Goal: Transaction & Acquisition: Purchase product/service

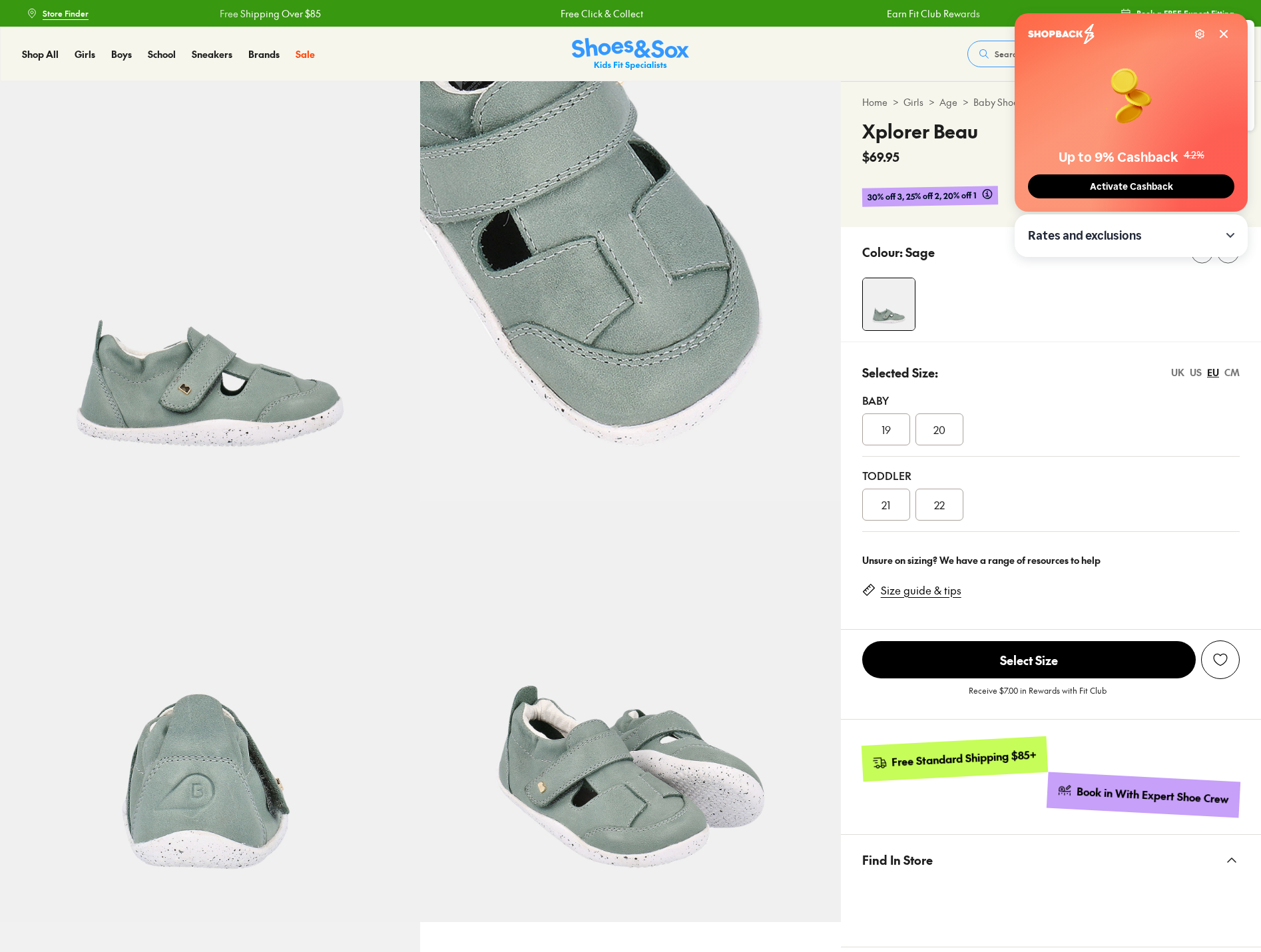
select select "*"
click at [1155, 230] on div "Rates and exclusions" at bounding box center [1131, 236] width 206 height 16
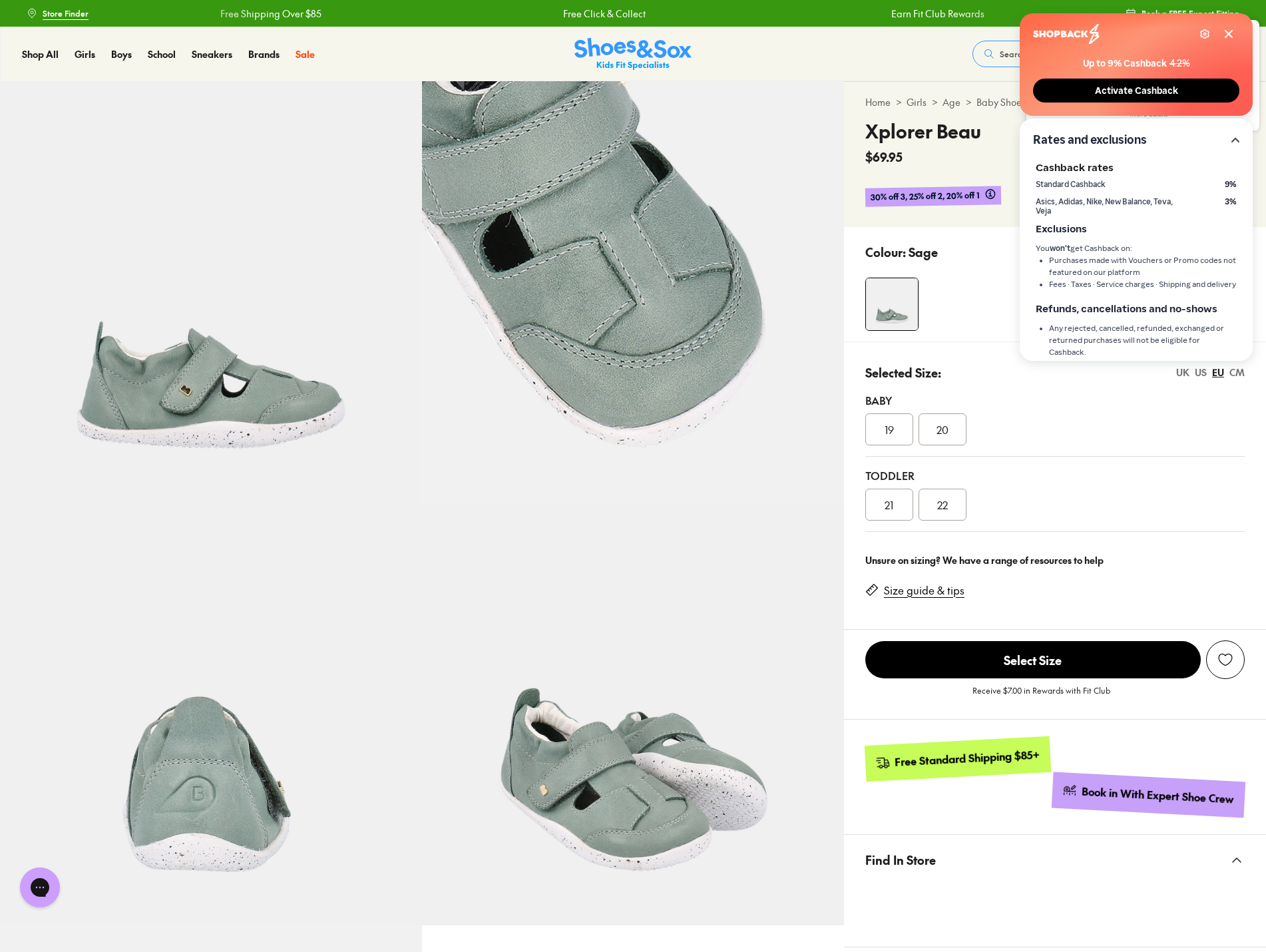
click at [1198, 56] on div "Up to 9% Cashback 4.2% Activate Cashback" at bounding box center [1136, 78] width 206 height 48
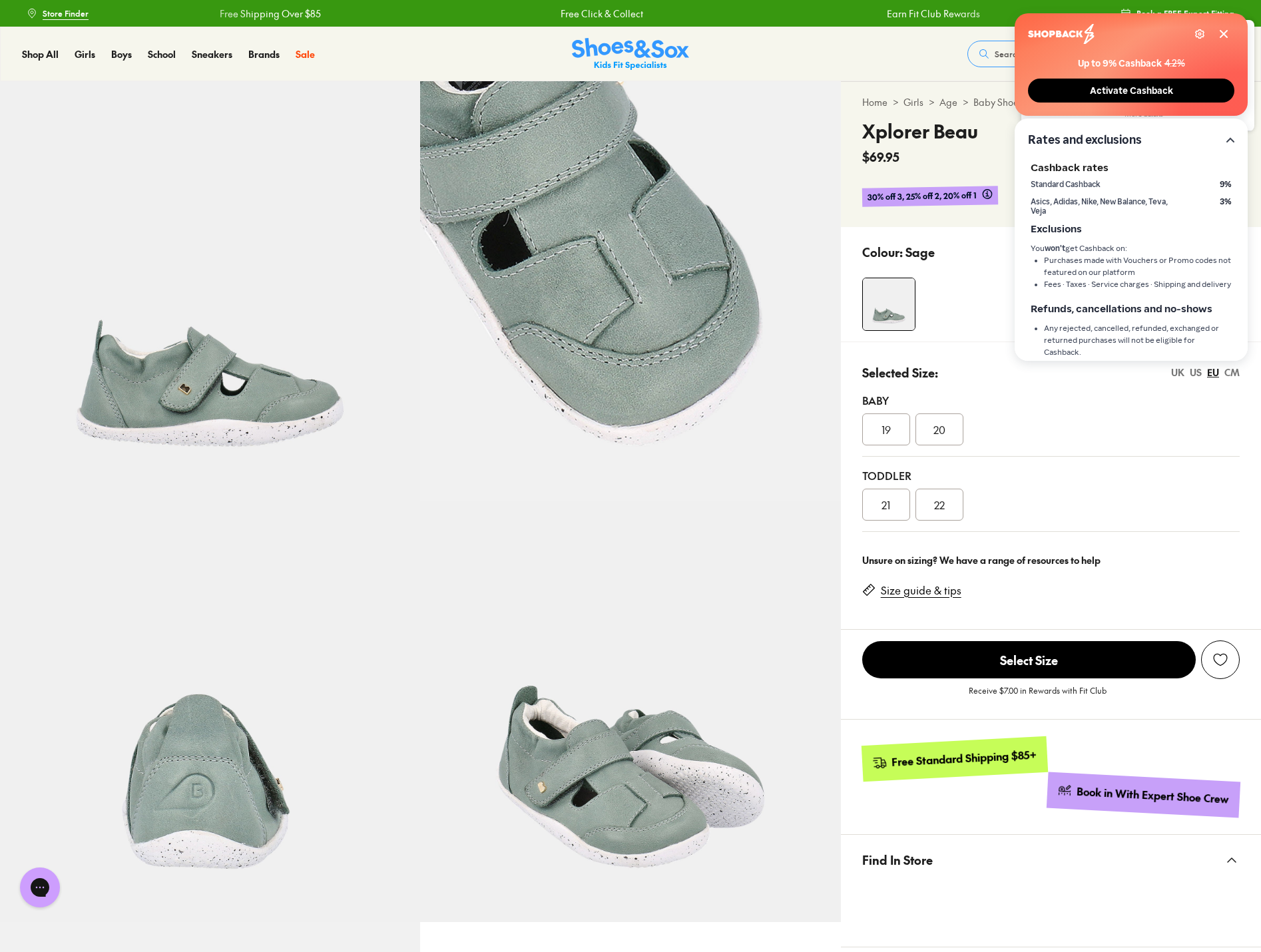
click at [1146, 89] on span "Activate Cashback" at bounding box center [1131, 91] width 91 height 12
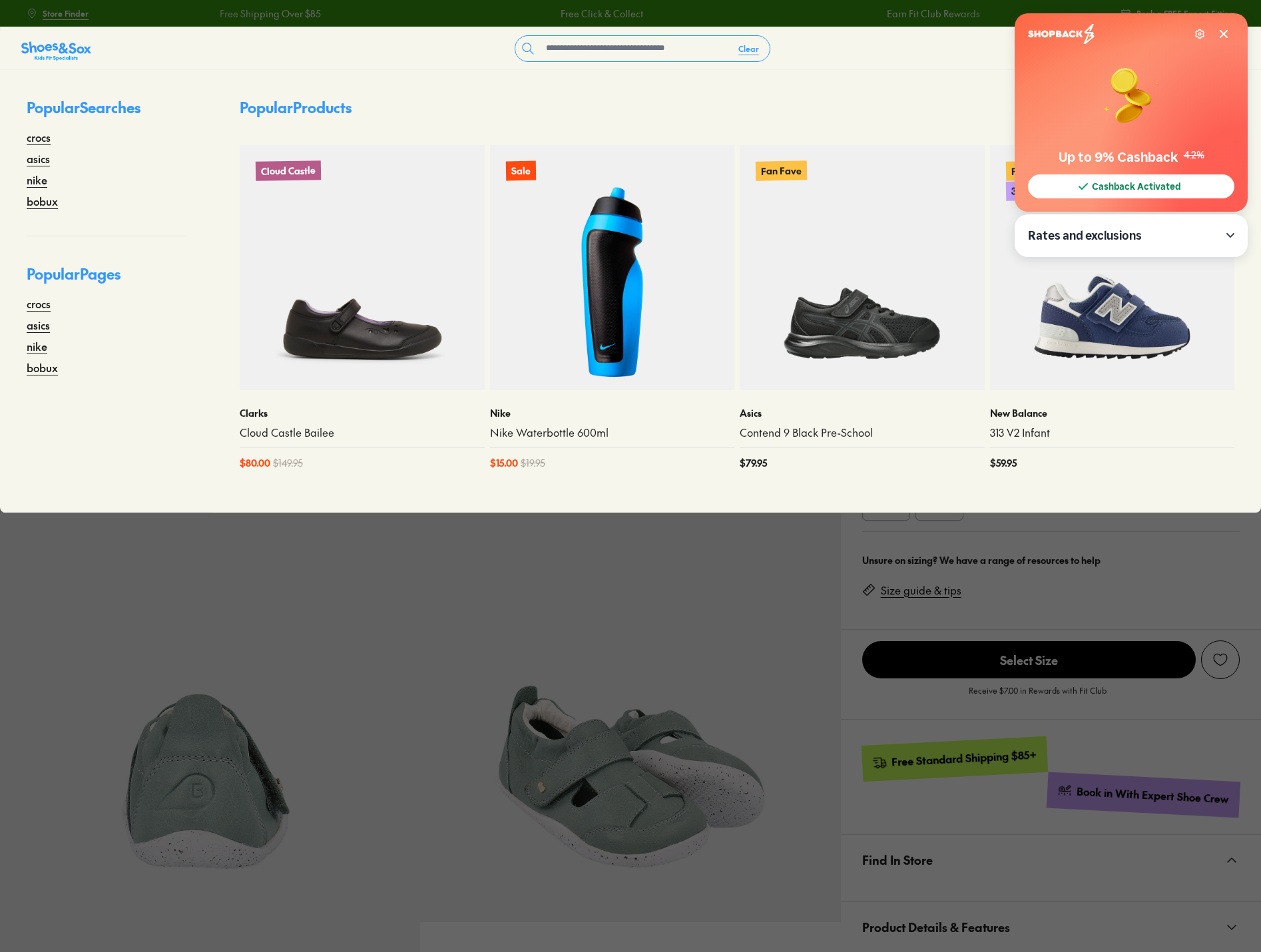
select select "*"
click at [1219, 34] on div "Settings" at bounding box center [1211, 33] width 34 height 11
click at [1222, 36] on icon at bounding box center [1223, 33] width 11 height 11
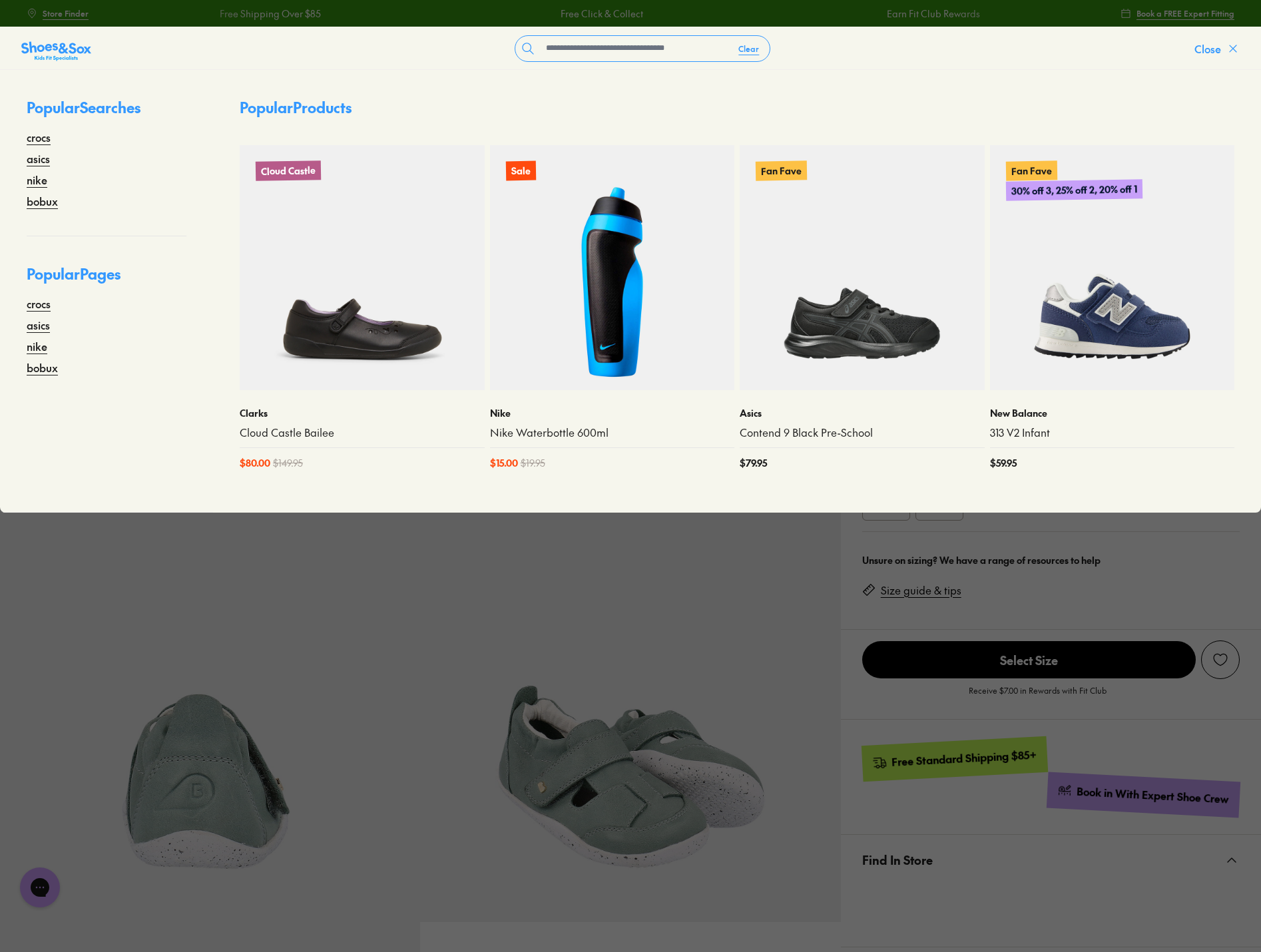
click at [1215, 55] on span "Close" at bounding box center [1207, 49] width 26 height 16
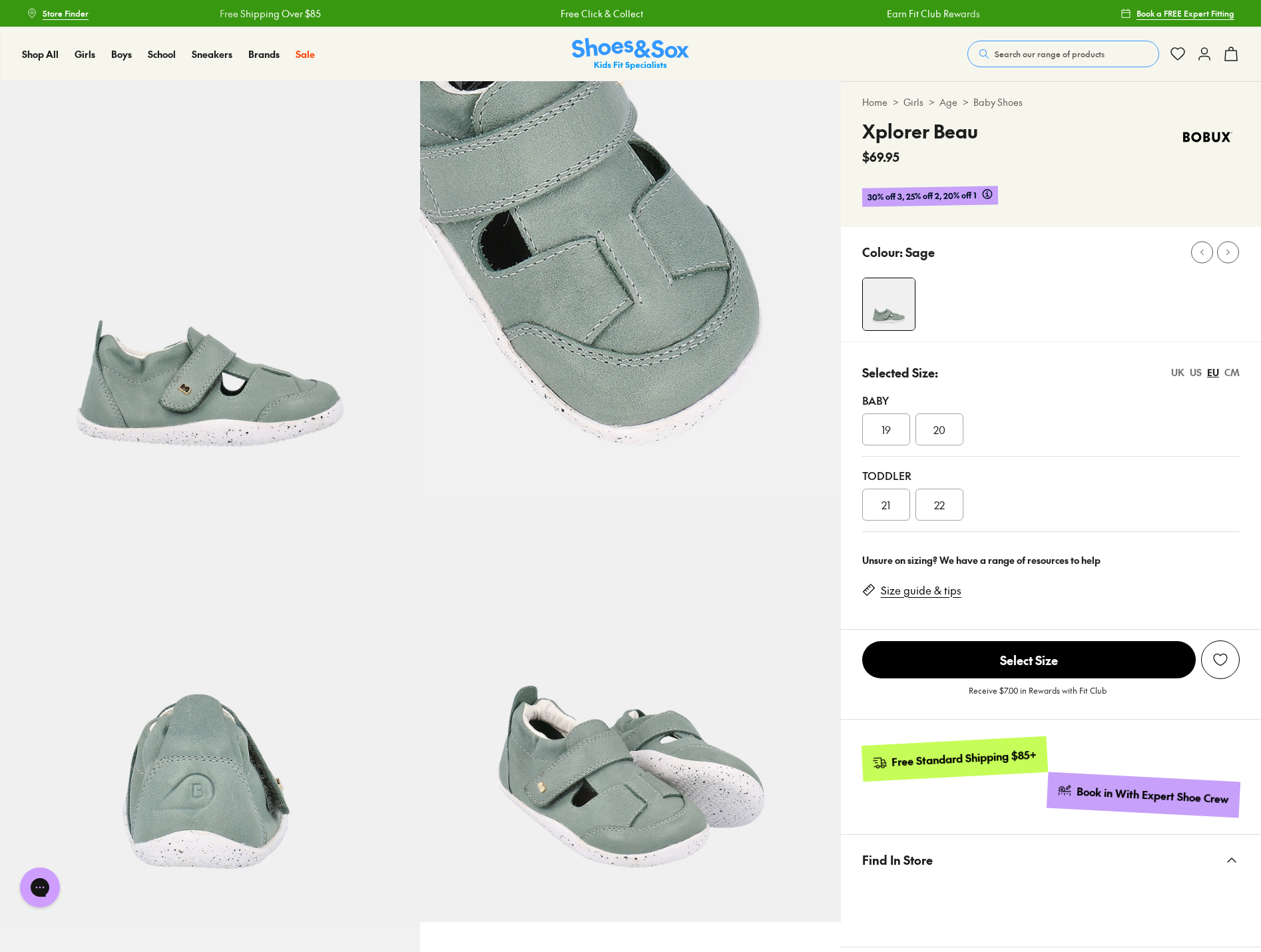
click at [882, 508] on span "21" at bounding box center [885, 505] width 9 height 16
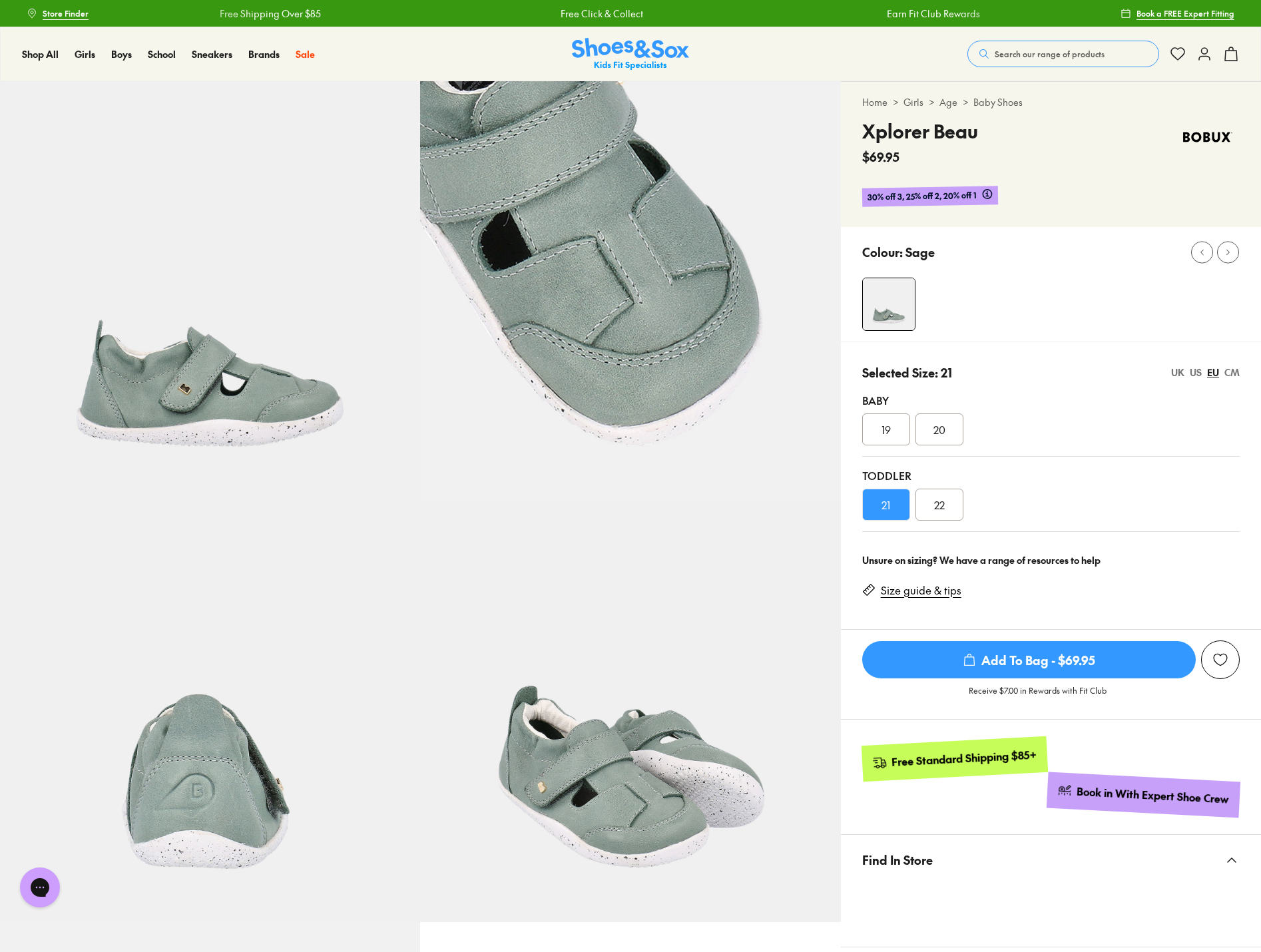
click at [946, 656] on span "Add To Bag - $69.95" at bounding box center [1028, 659] width 334 height 37
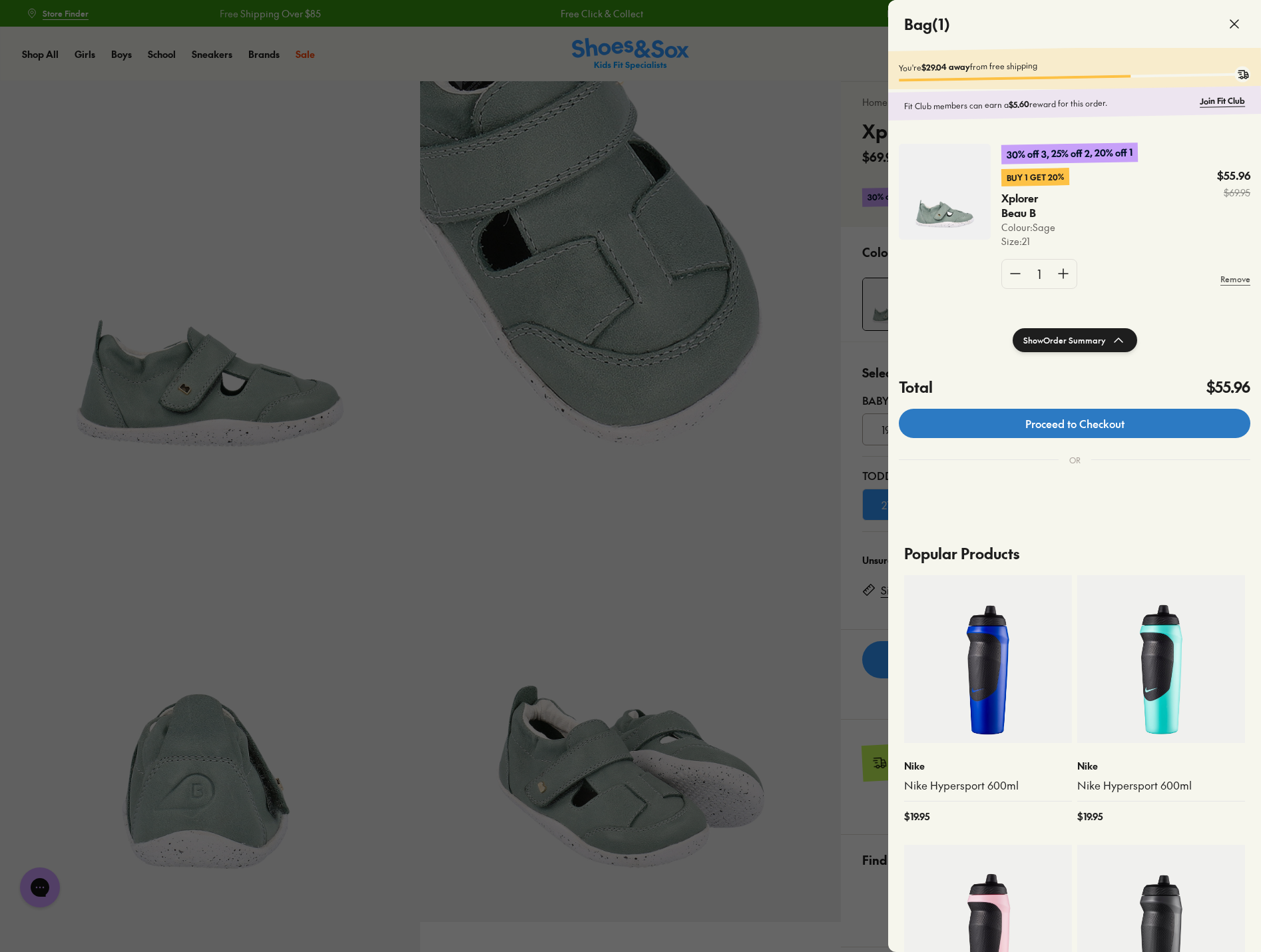
click at [1080, 438] on link "Proceed to Checkout" at bounding box center [1074, 424] width 351 height 29
click at [1082, 431] on link "Proceed to Checkout" at bounding box center [1074, 424] width 351 height 29
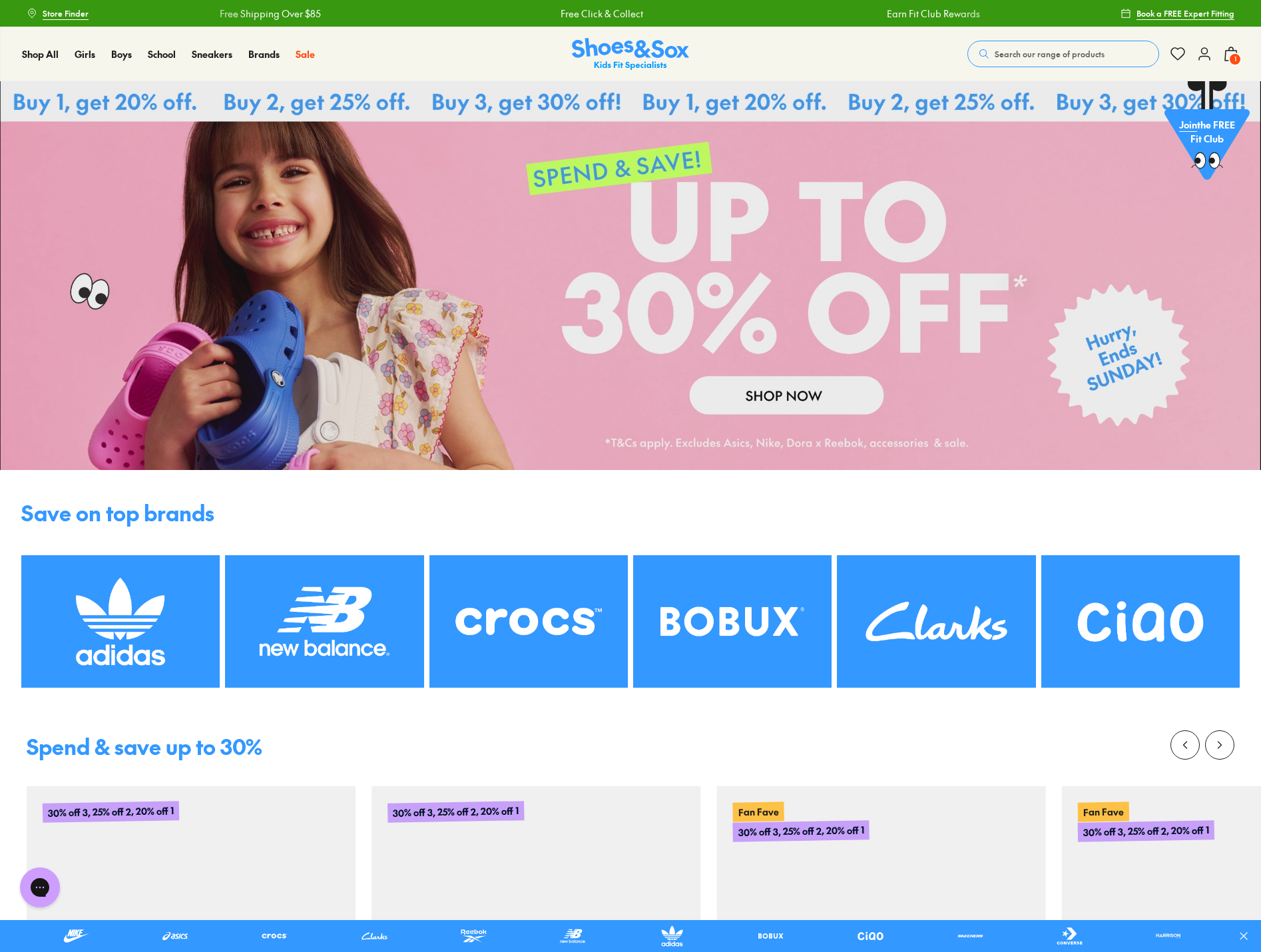
click at [1231, 55] on span "1" at bounding box center [1235, 60] width 14 height 14
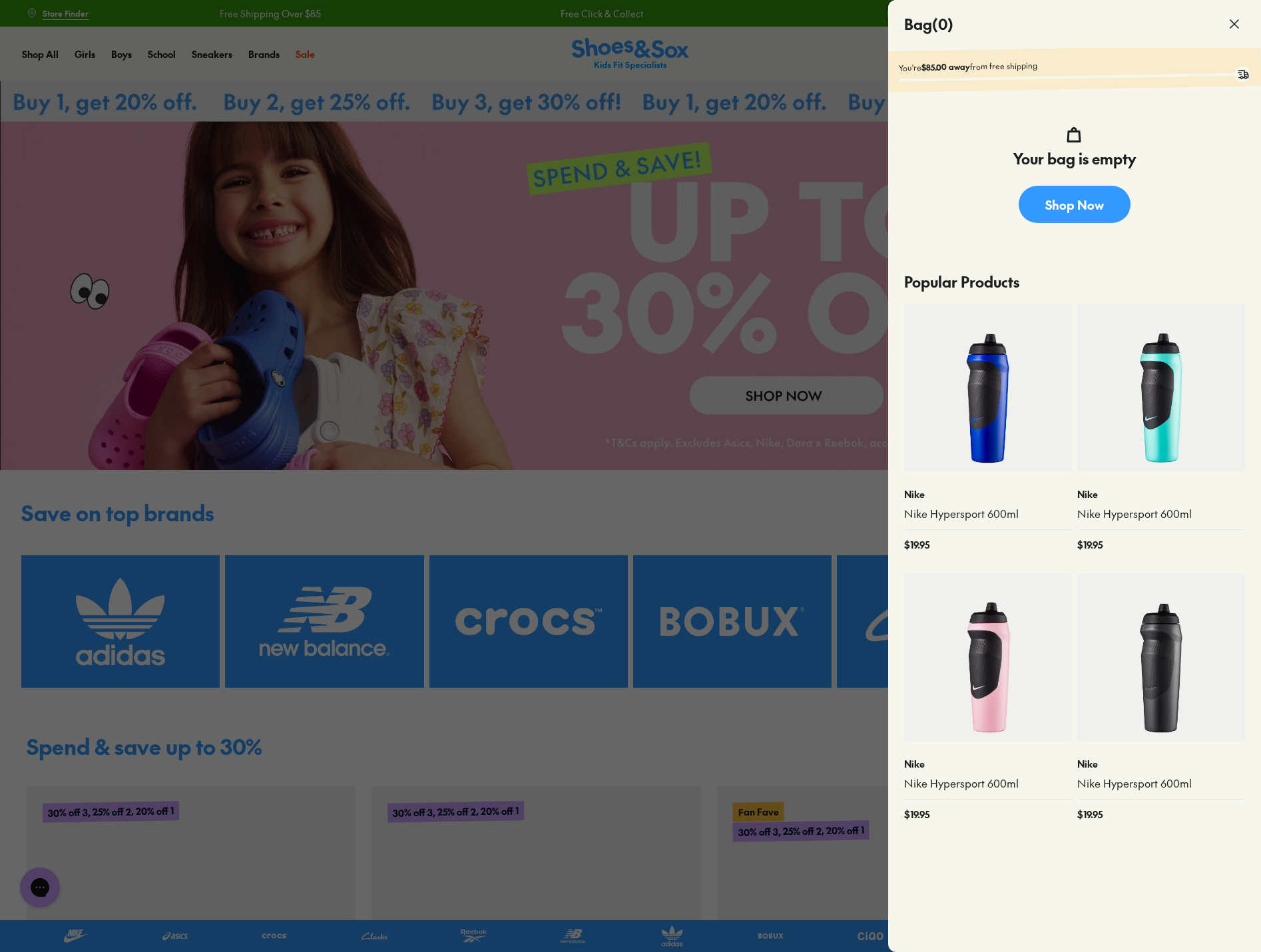
click at [716, 52] on div at bounding box center [630, 476] width 1261 height 952
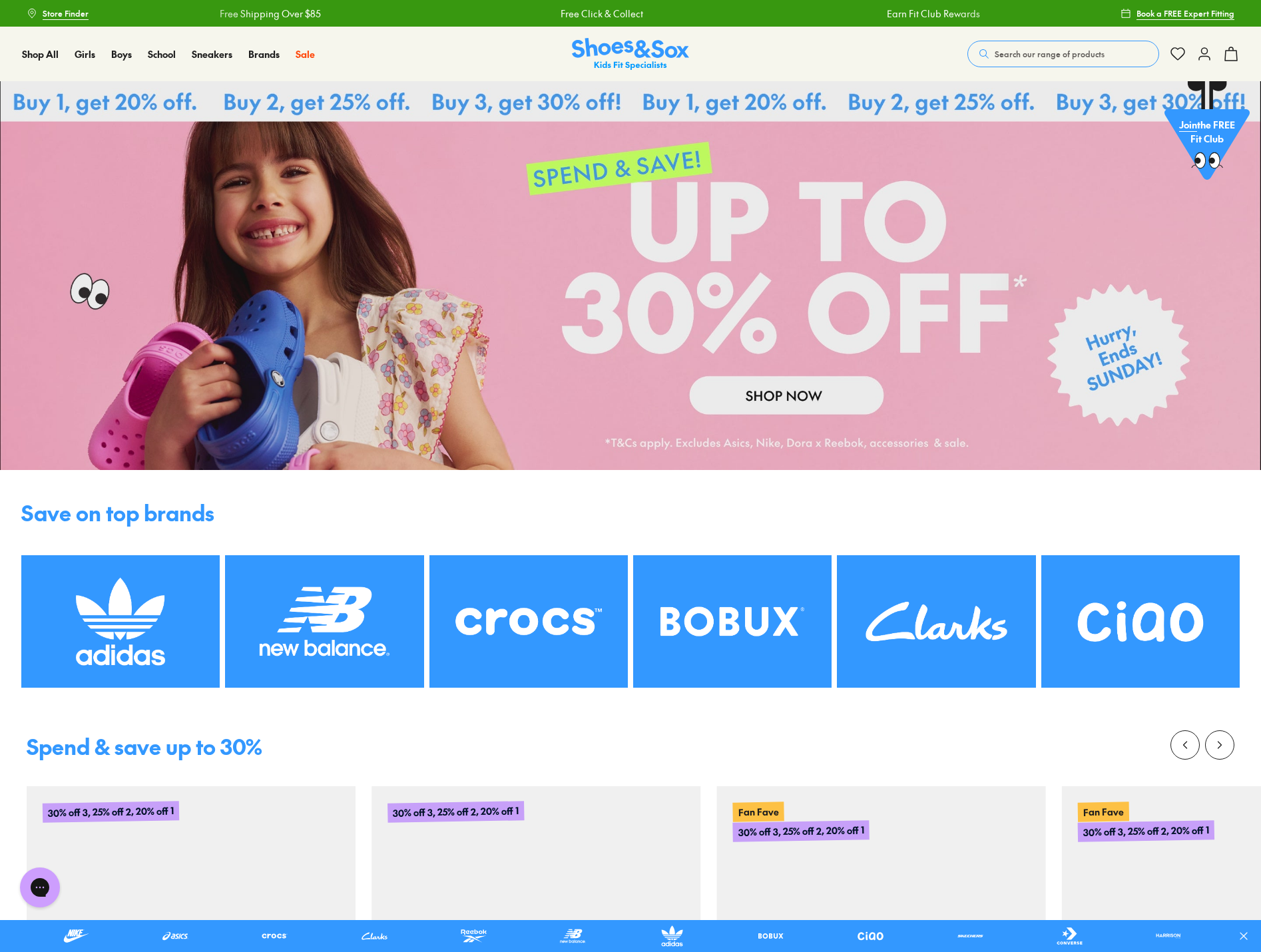
click at [1021, 54] on span "Search our range of products" at bounding box center [1050, 54] width 110 height 12
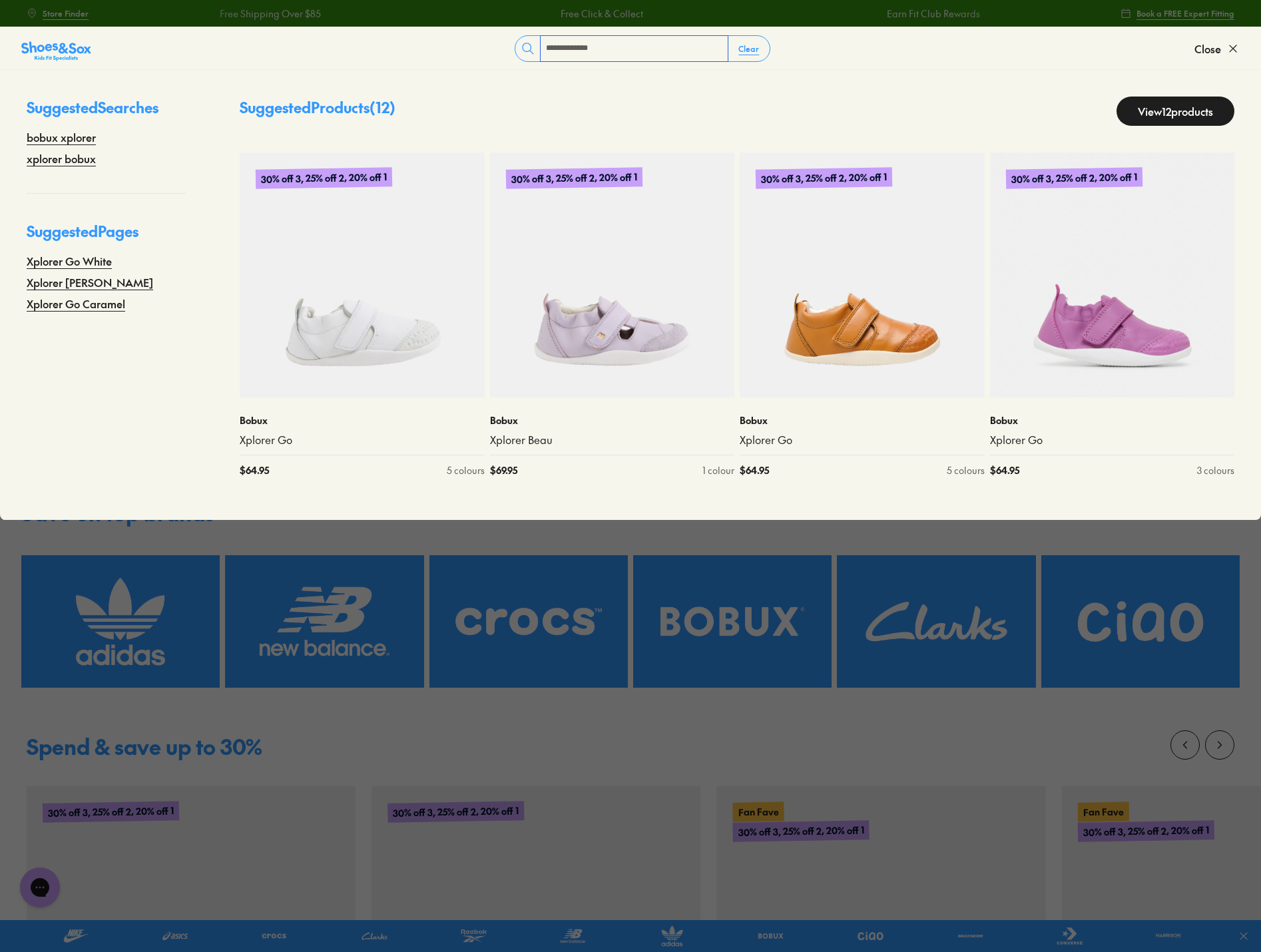
type input "**********"
click at [1142, 108] on link "View 12 products" at bounding box center [1175, 112] width 117 height 29
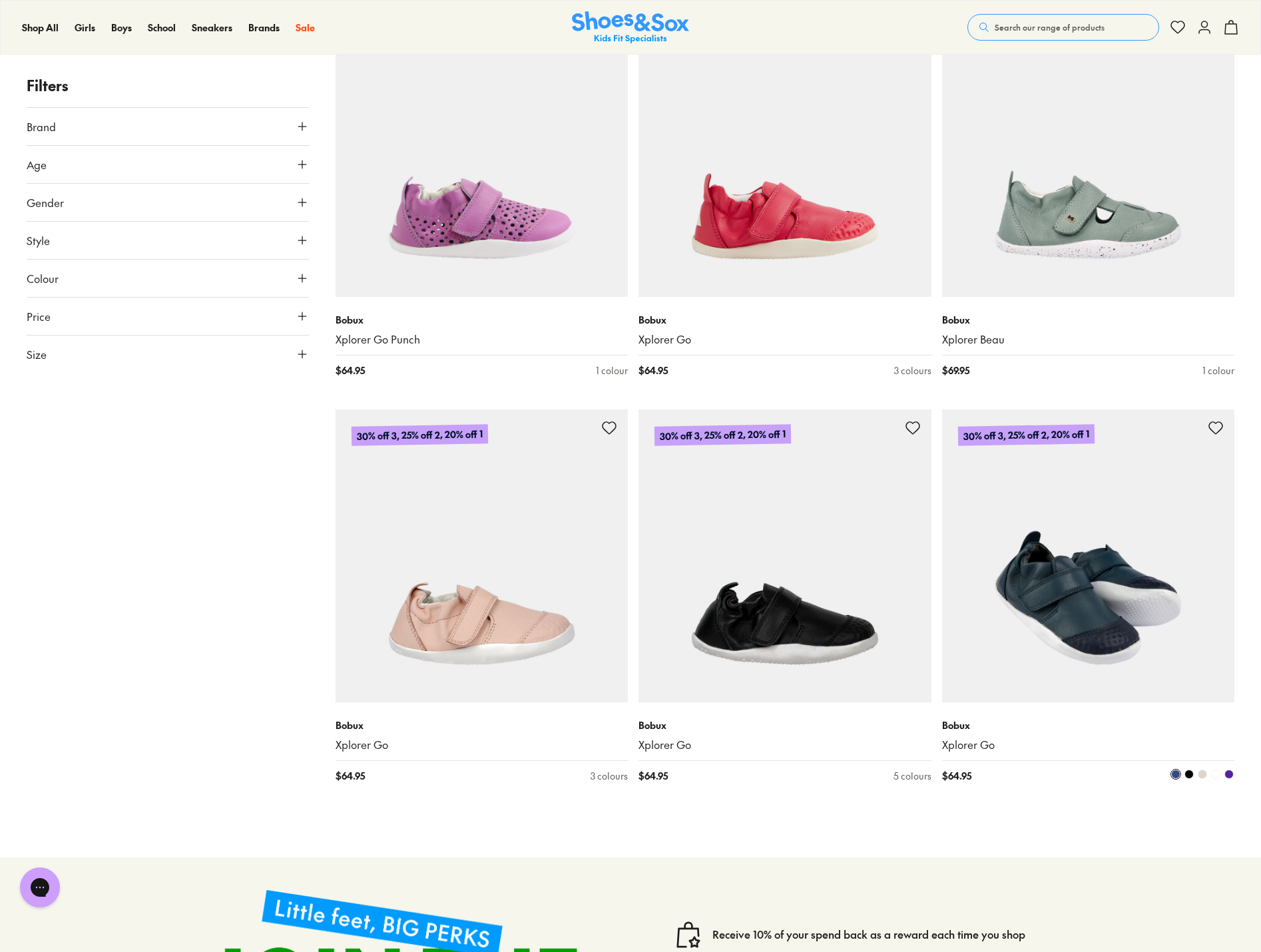
scroll to position [799, 0]
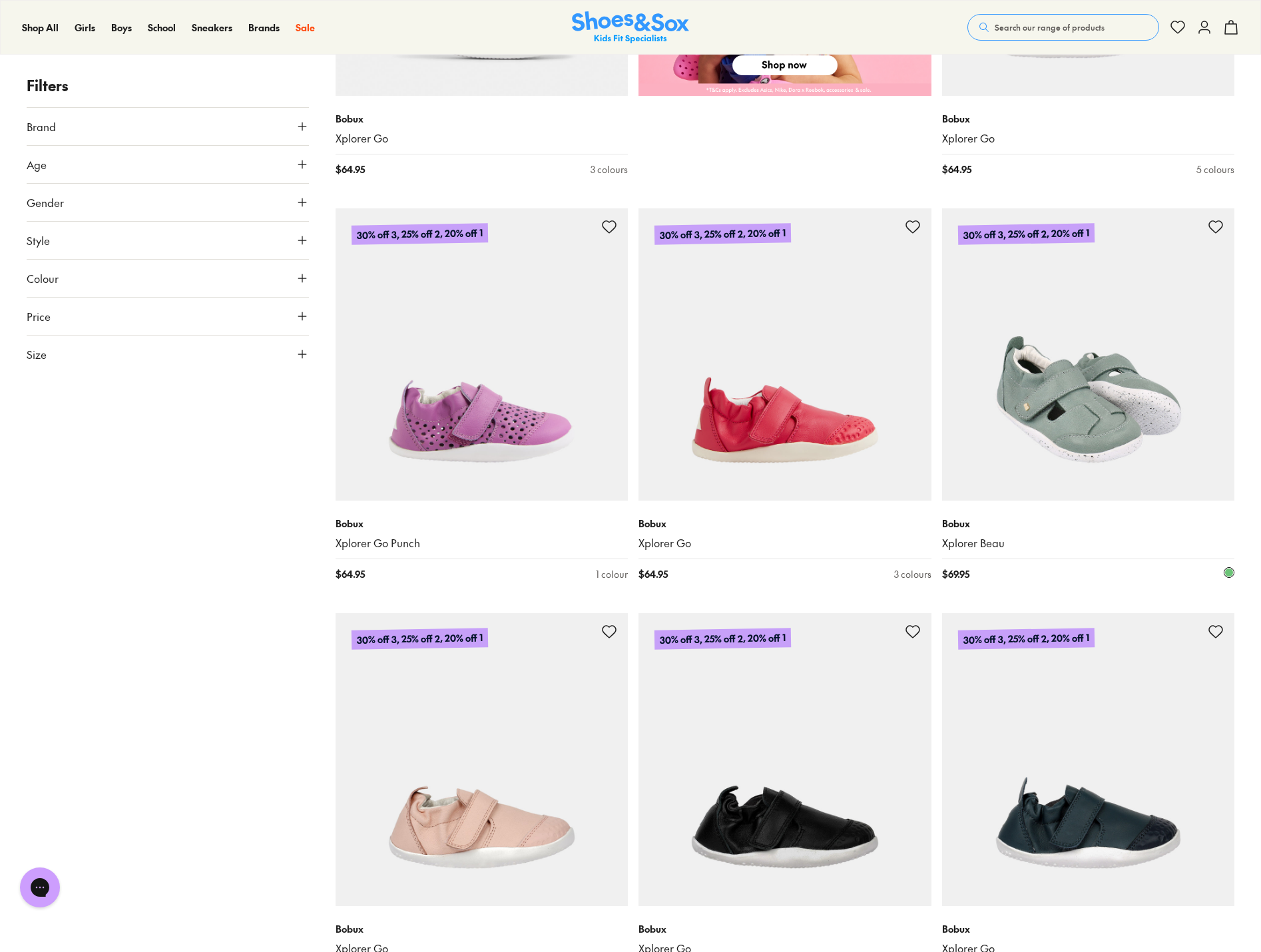
click at [1114, 453] on img at bounding box center [1088, 354] width 293 height 293
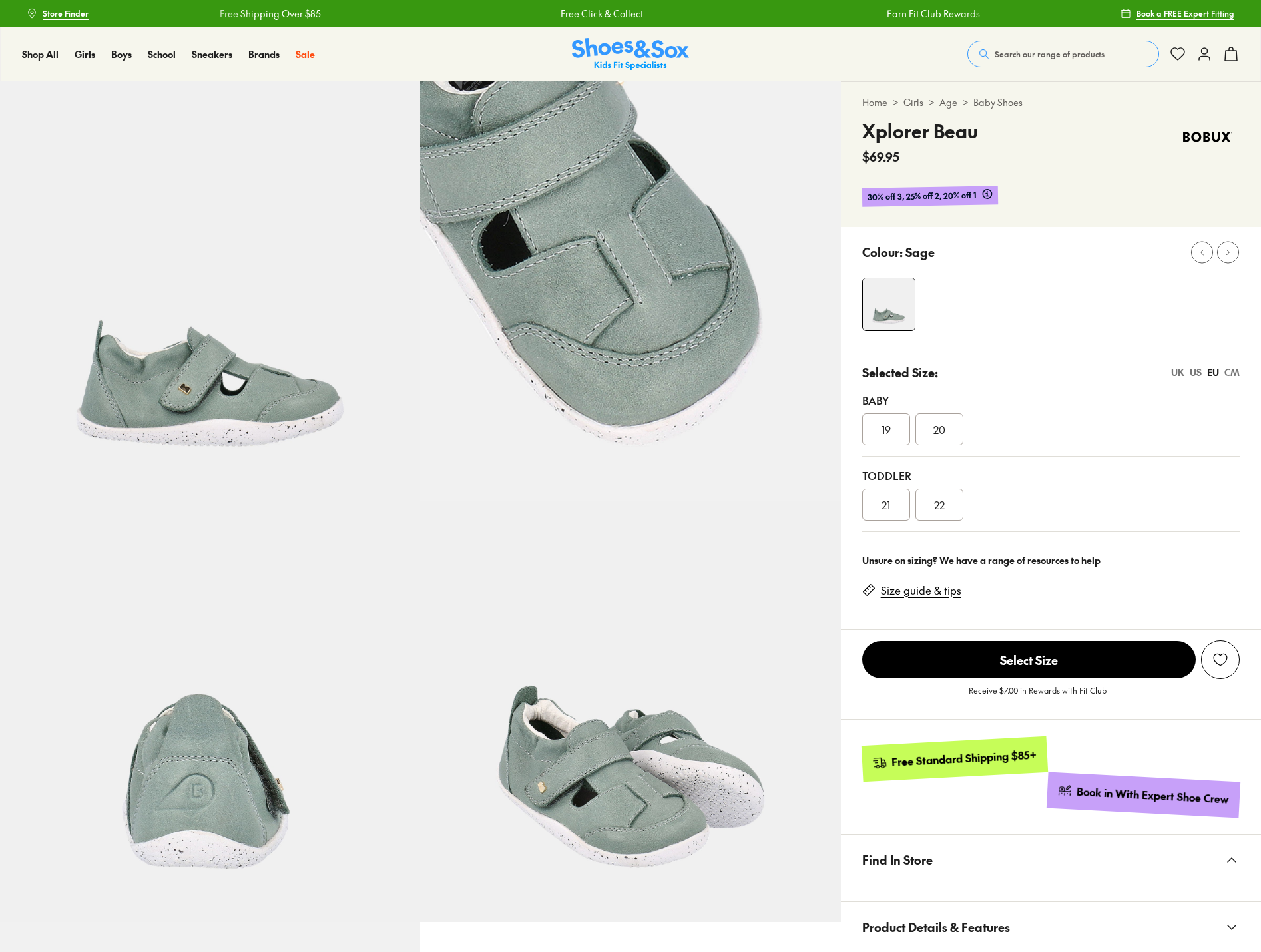
select select "*"
click at [895, 501] on div "21" at bounding box center [885, 504] width 48 height 32
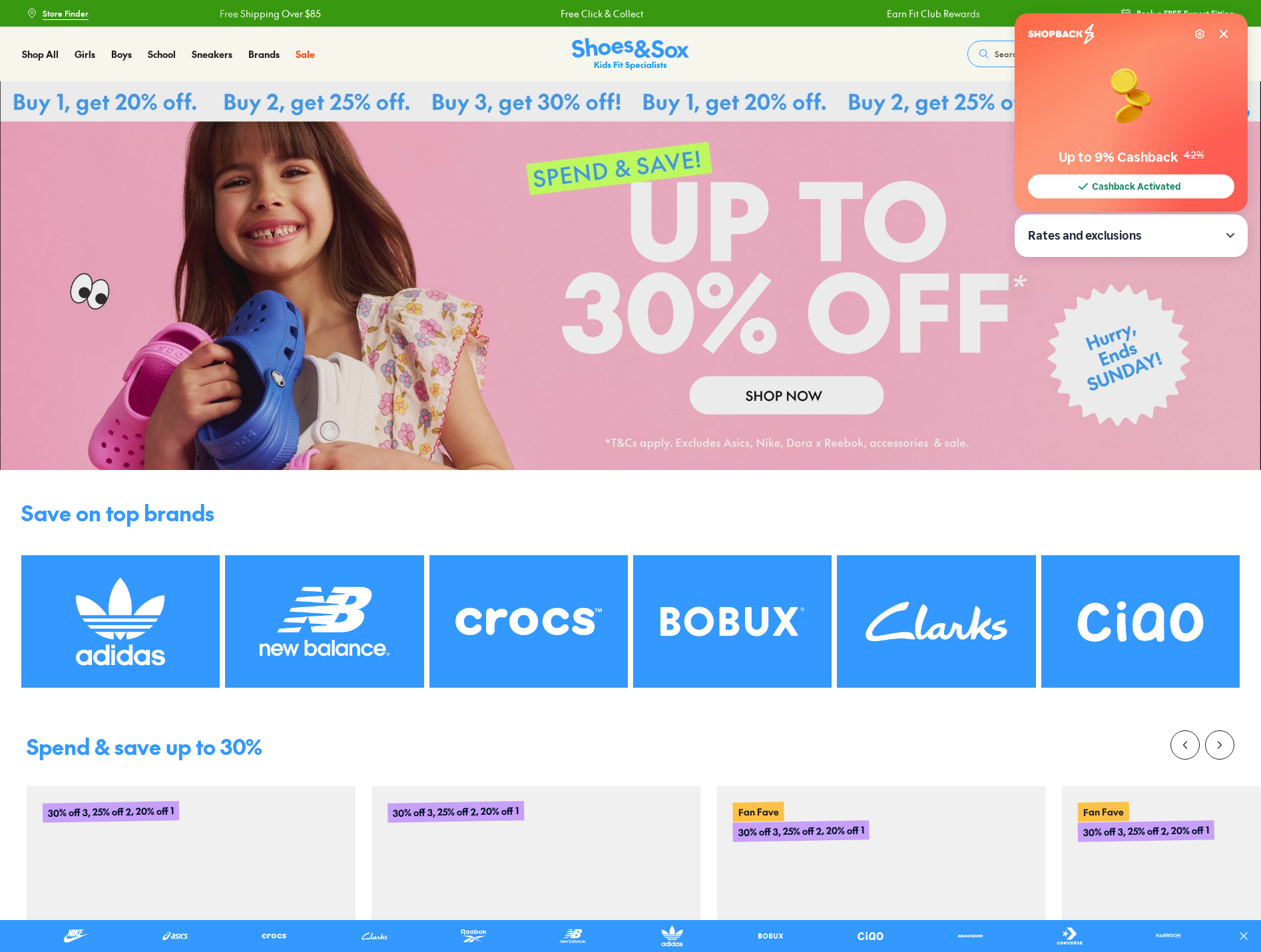
click at [999, 58] on span "Search our range of products" at bounding box center [1050, 54] width 110 height 12
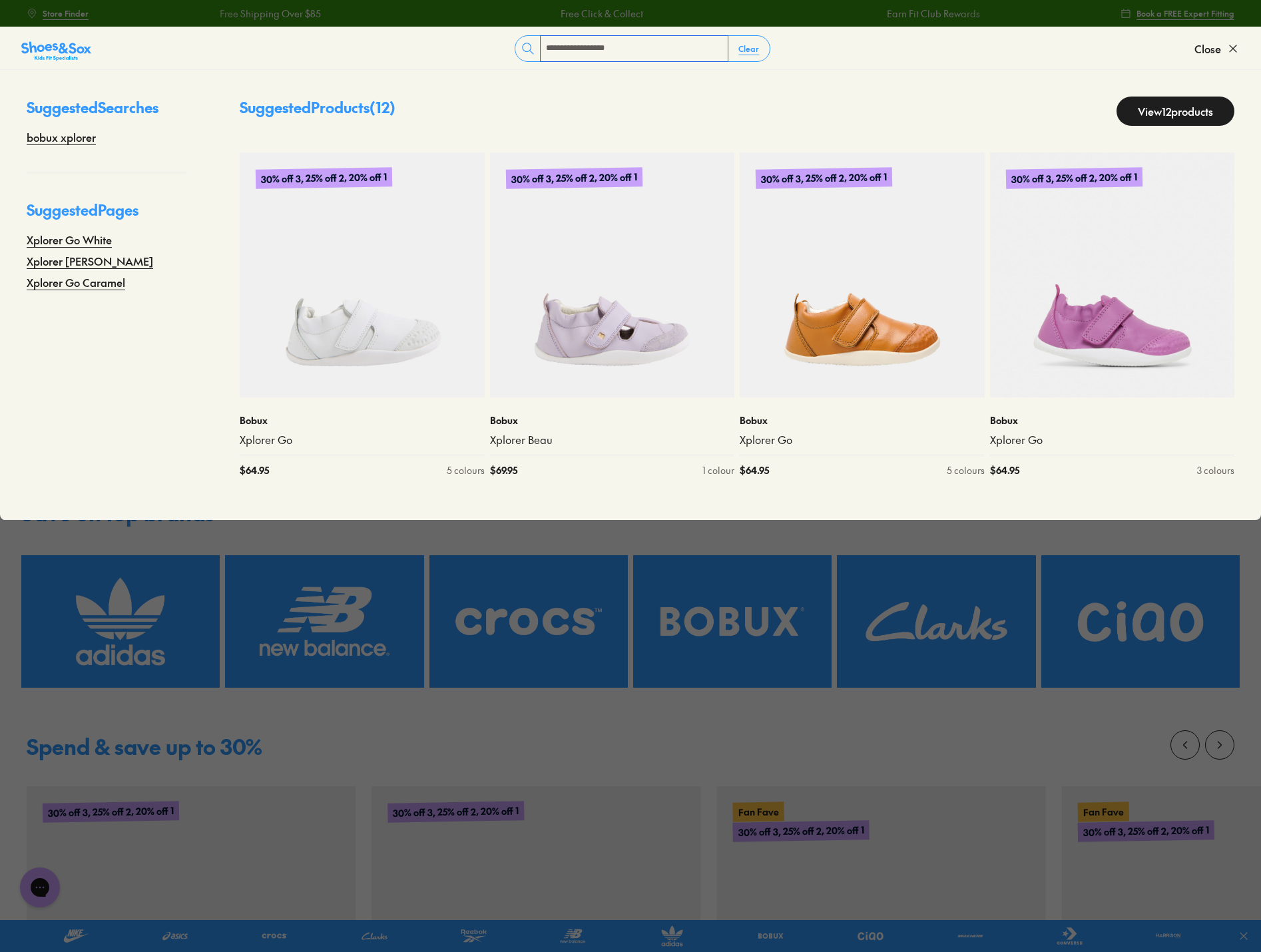
type input "**********"
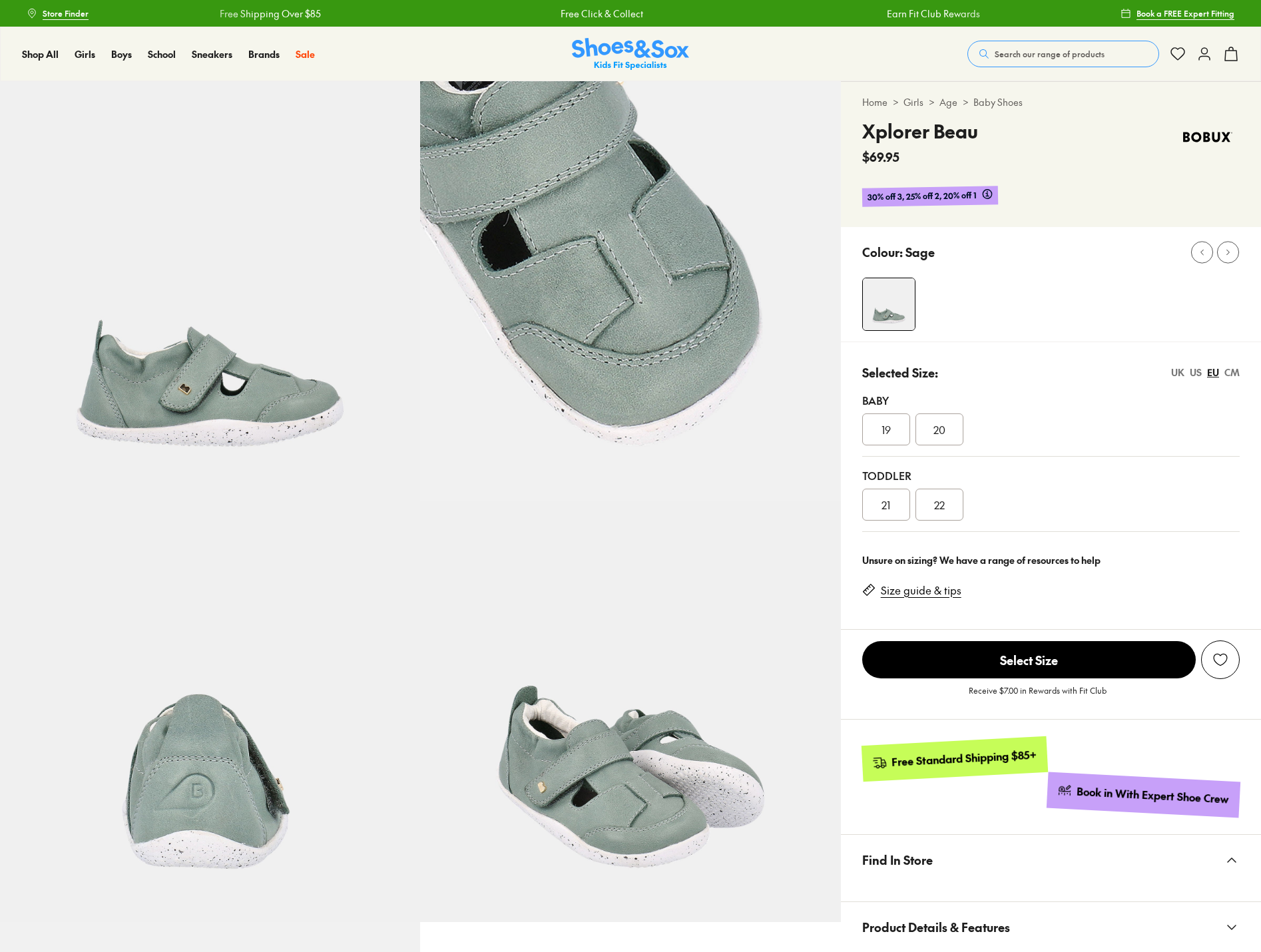
select select "*"
click at [890, 508] on div "21" at bounding box center [885, 504] width 48 height 32
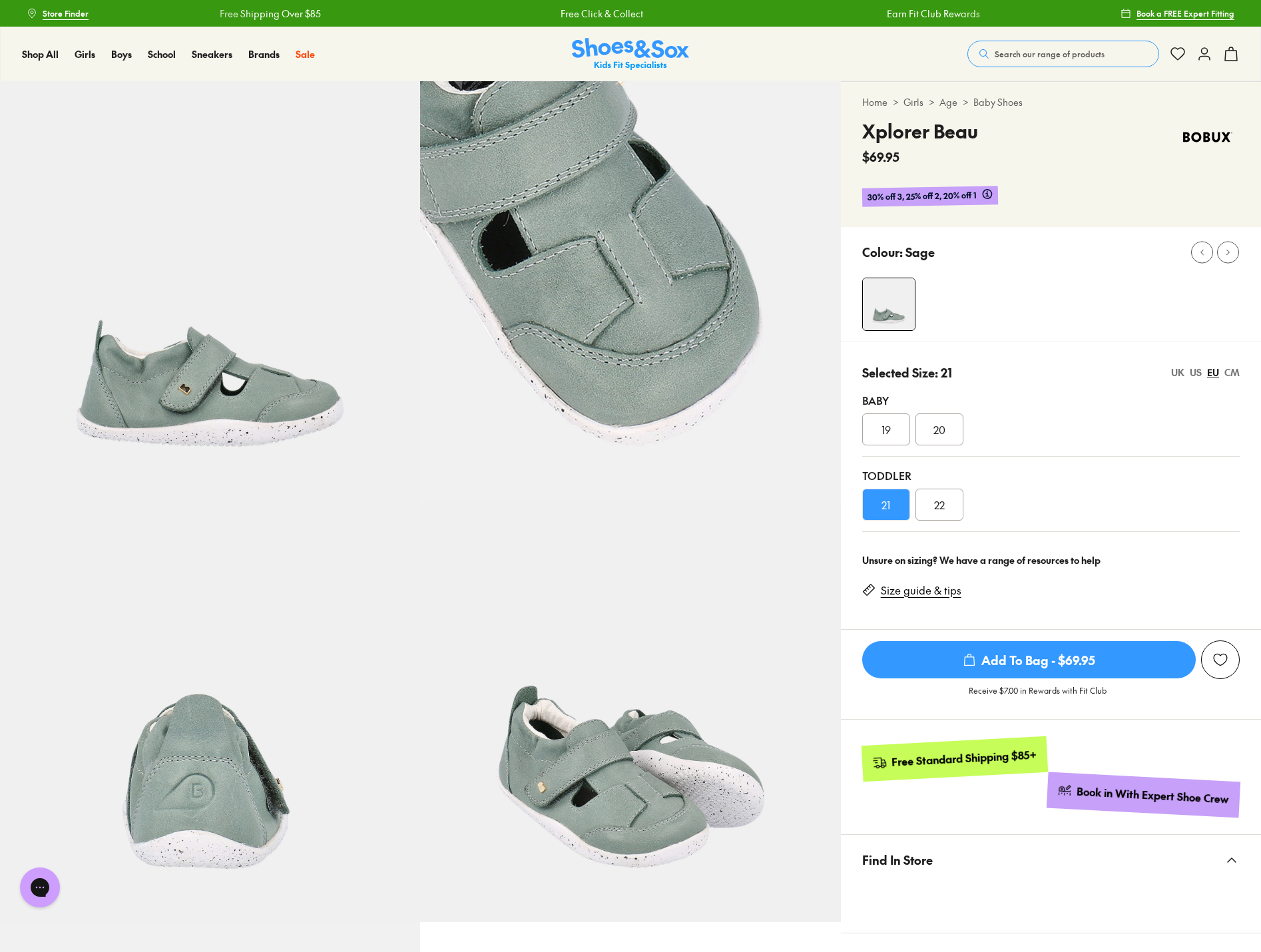
click at [970, 656] on icon "submit" at bounding box center [969, 660] width 14 height 14
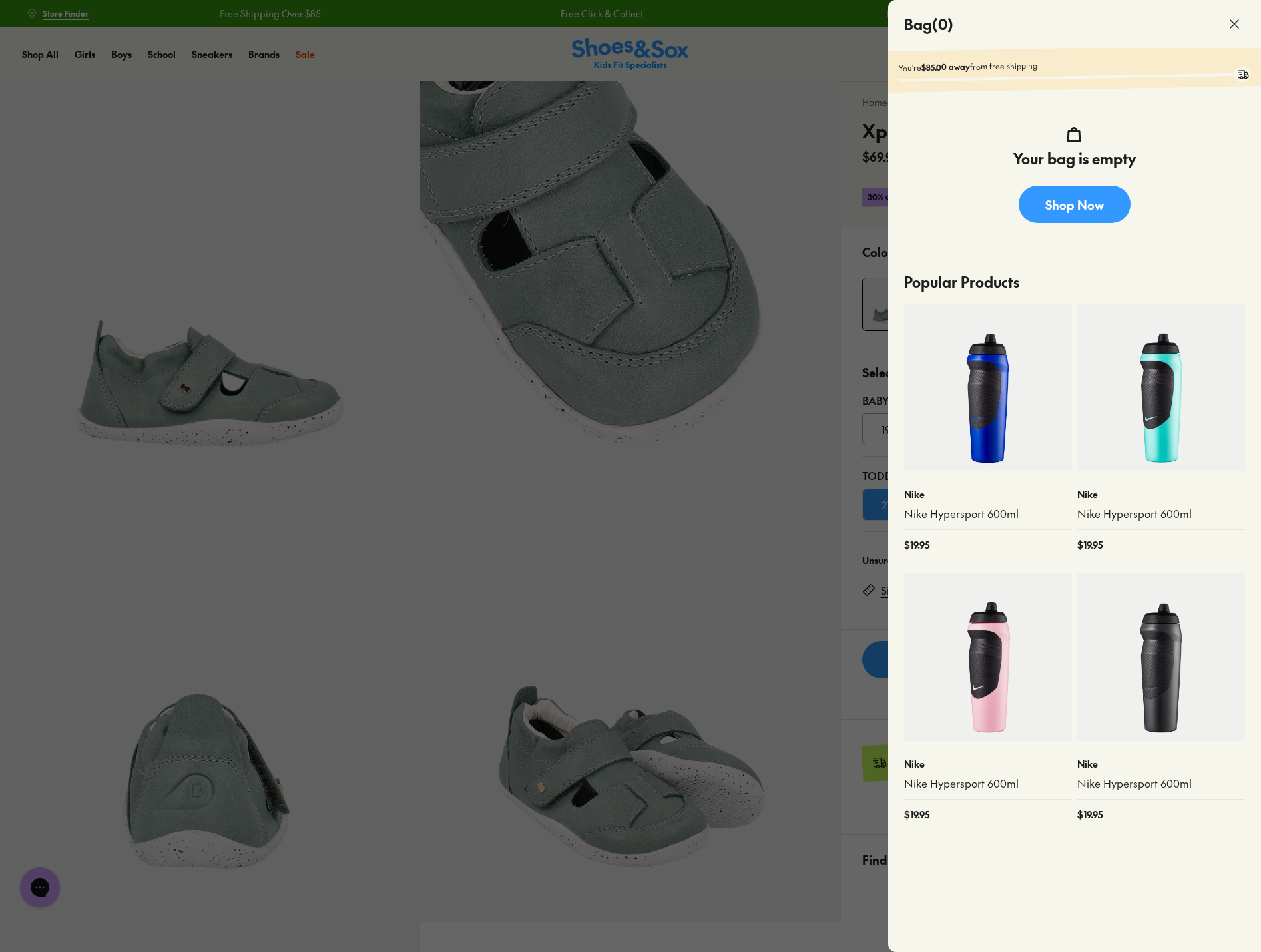
click at [1227, 24] on icon at bounding box center [1234, 23] width 16 height 16
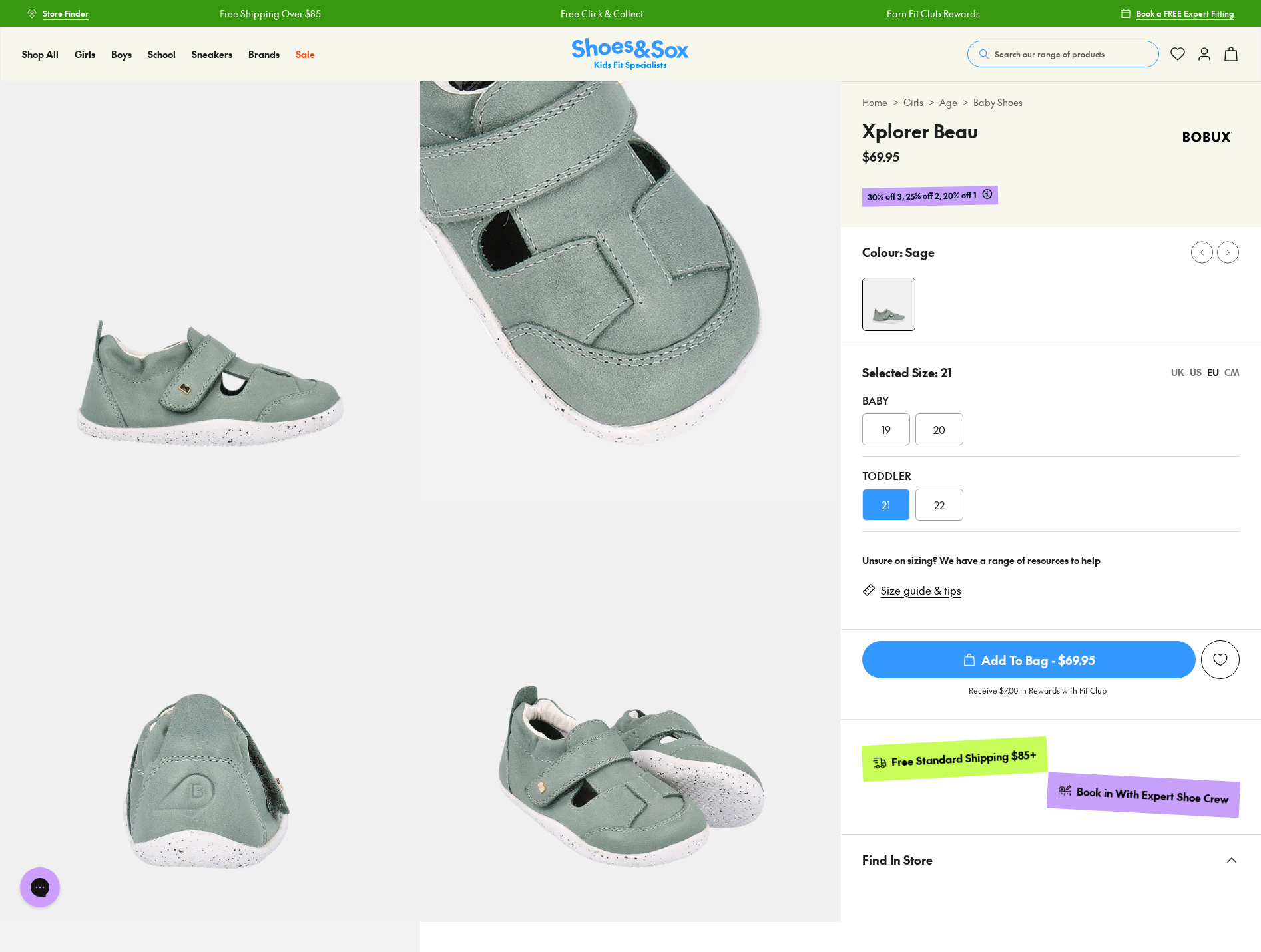
click at [1019, 659] on span "Add To Bag - $69.95" at bounding box center [1028, 659] width 334 height 37
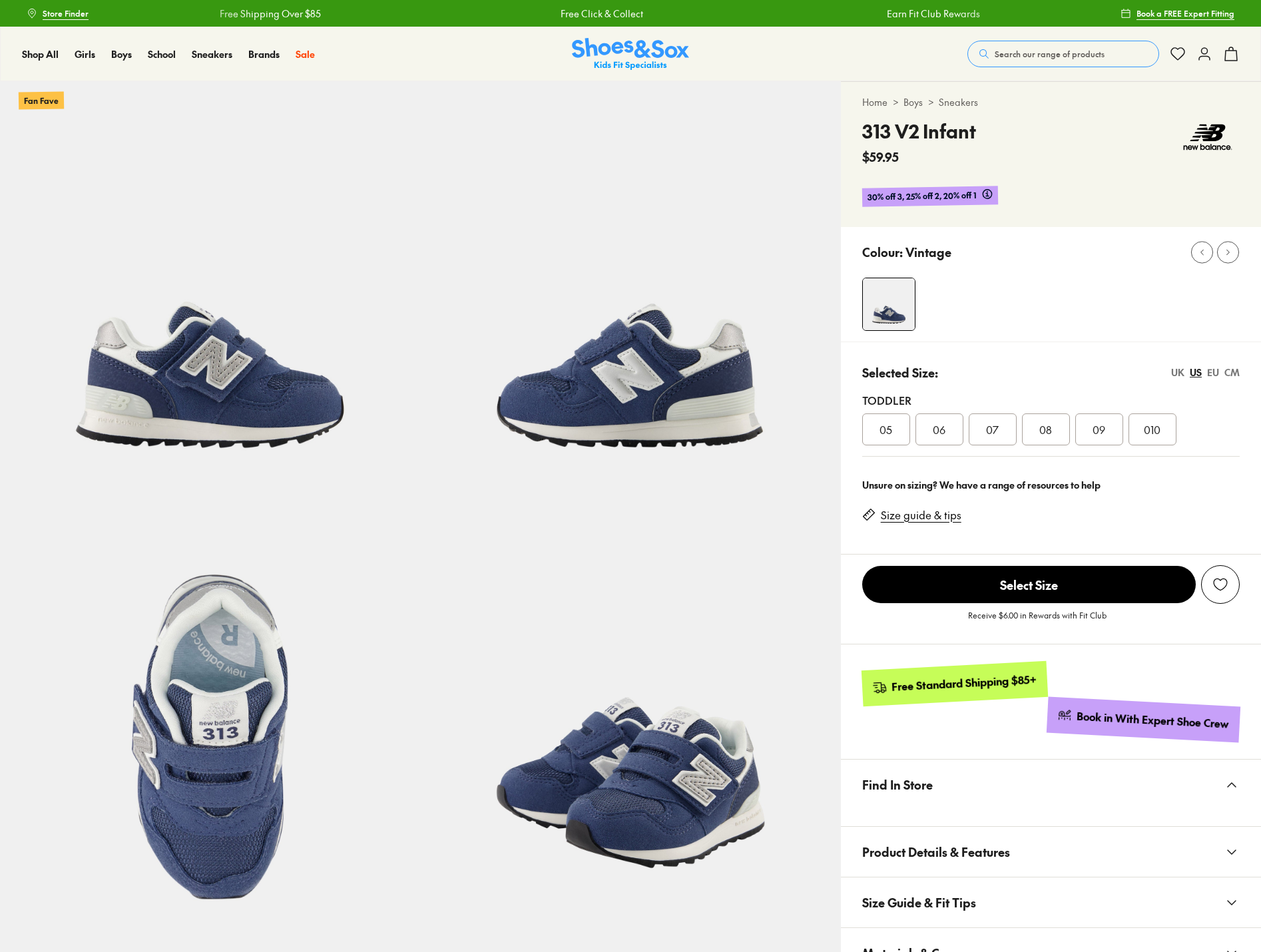
select select "*"
